Goal: Information Seeking & Learning: Learn about a topic

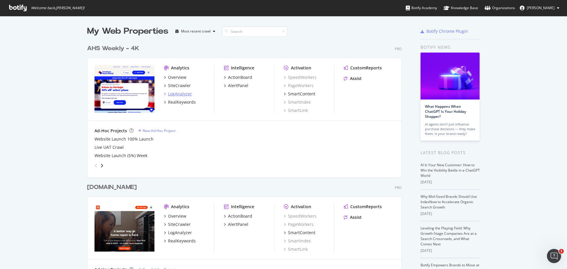
click at [179, 93] on div "LogAnalyzer" at bounding box center [180, 94] width 24 height 6
